Goal: Task Accomplishment & Management: Complete application form

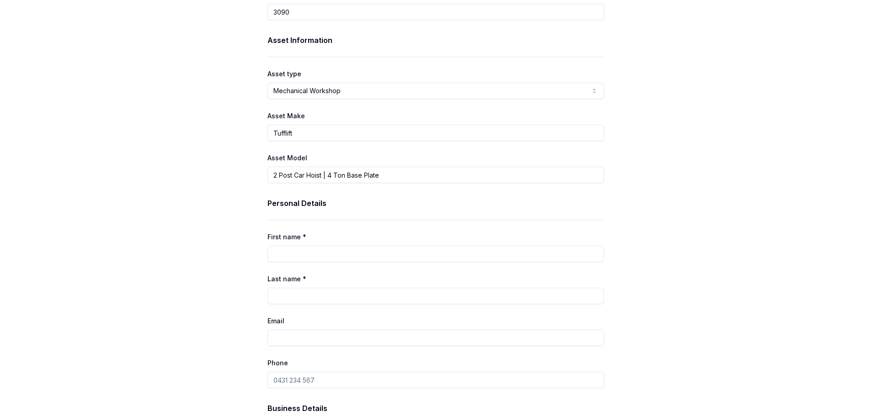
scroll to position [183, 0]
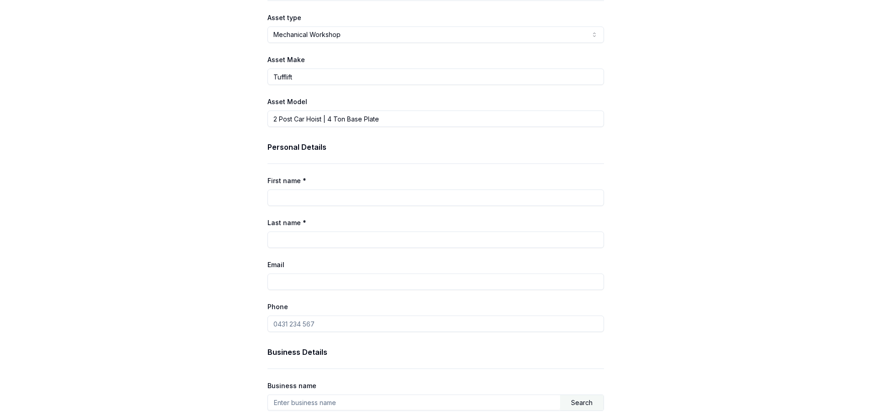
click at [309, 194] on input "First name *" at bounding box center [435, 198] width 336 height 16
type input "[PERSON_NAME]"
type input "[EMAIL_ADDRESS][DOMAIN_NAME]"
type input "0400 209 559"
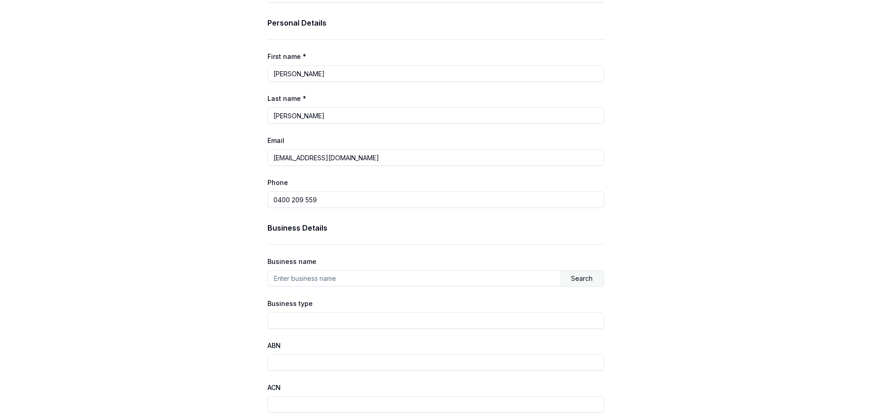
scroll to position [320, 0]
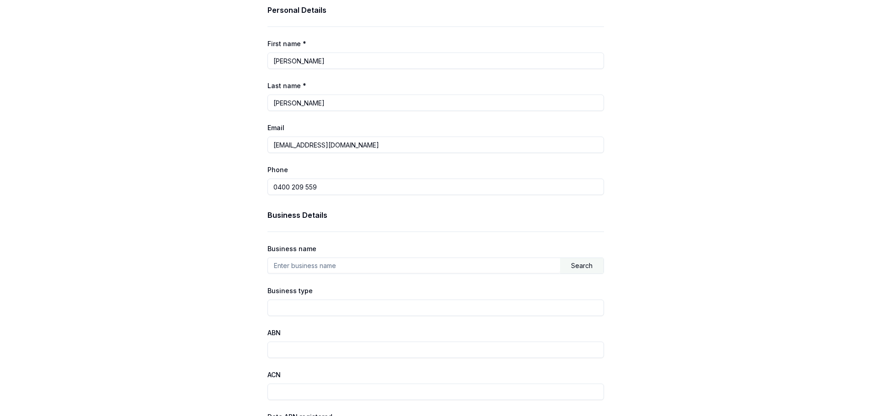
click at [324, 266] on input "text" at bounding box center [414, 265] width 292 height 15
type input "MW [GEOGRAPHIC_DATA] IMPORTS"
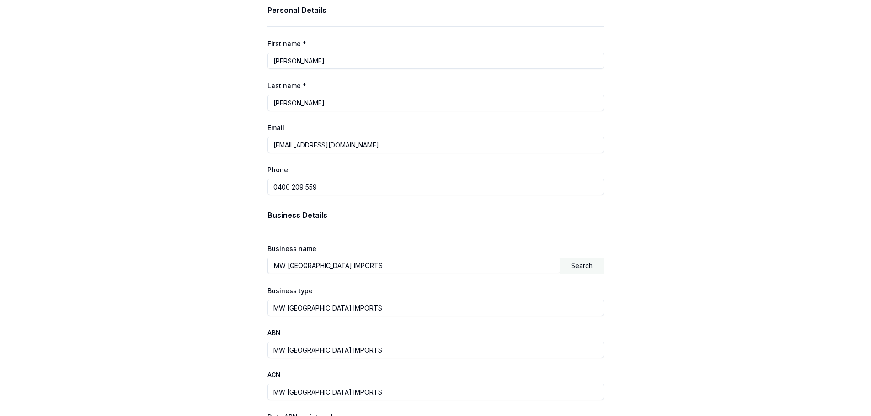
click at [579, 266] on div "Search" at bounding box center [581, 266] width 43 height 16
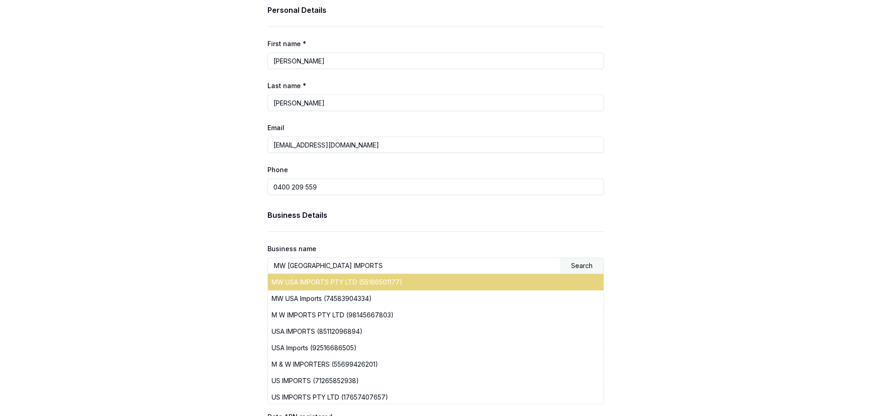
click at [349, 284] on div "MW USA IMPORTS PTY LTD (55166501177)" at bounding box center [435, 282] width 335 height 16
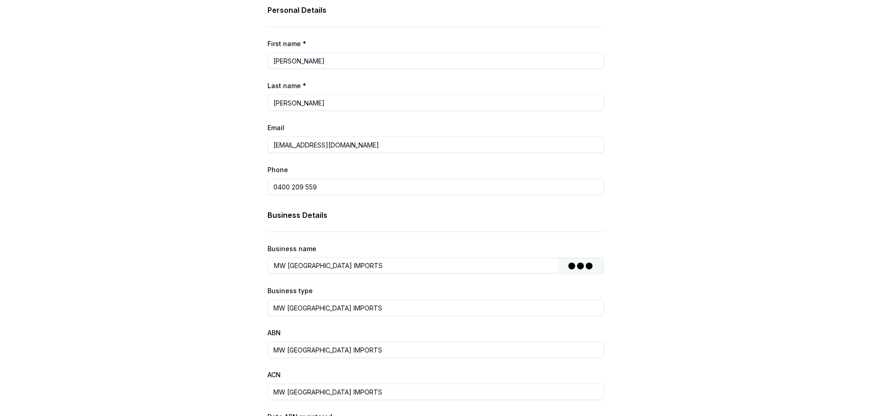
type input "MW USA IMPORTS PTY LTD"
type input "Australian Private Company"
type input "55166501177"
type input "166501177"
type input "[DATE]"
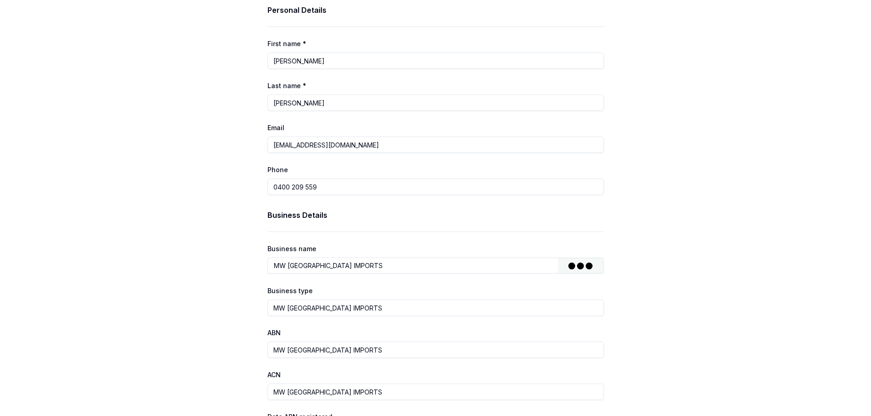
type input "[DATE]"
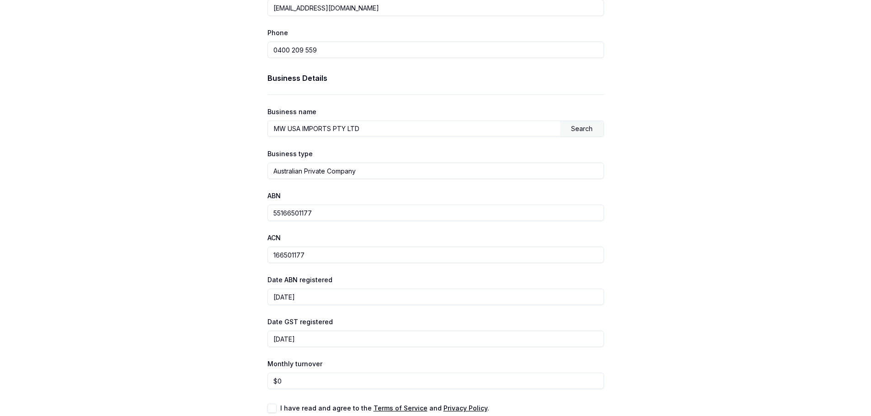
scroll to position [500, 0]
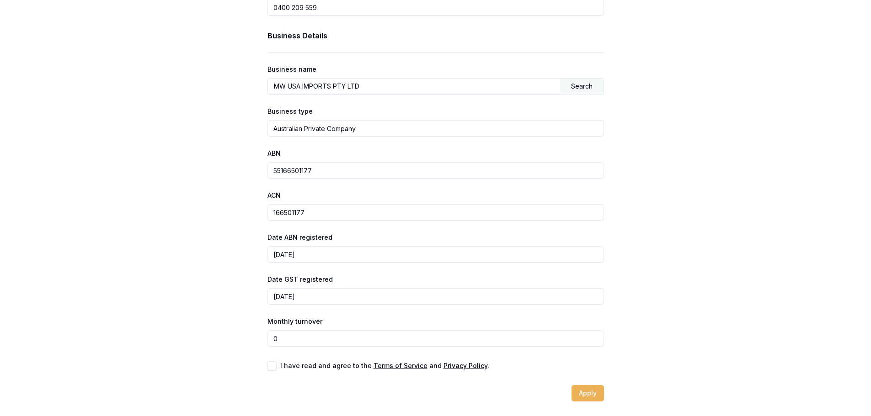
drag, startPoint x: 302, startPoint y: 340, endPoint x: 269, endPoint y: 342, distance: 33.0
click at [269, 342] on input "0" at bounding box center [435, 338] width 336 height 16
type input "$30,000"
click at [269, 365] on button "button" at bounding box center [271, 366] width 9 height 9
checkbox input "true"
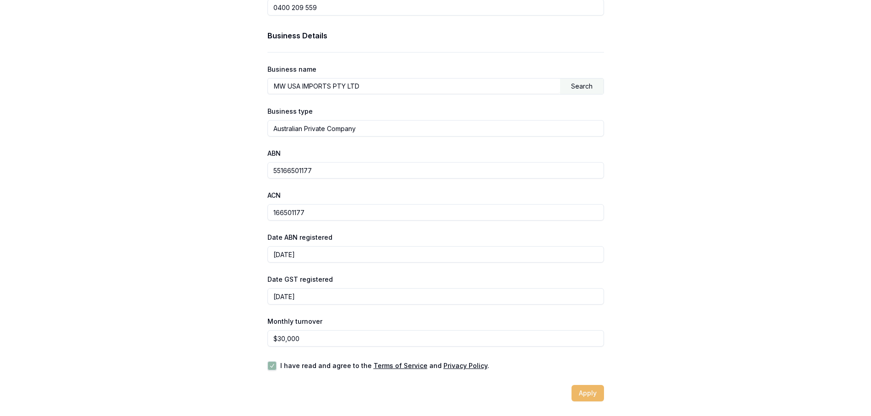
click at [587, 397] on button "Apply" at bounding box center [587, 393] width 32 height 16
